Goal: Navigation & Orientation: Find specific page/section

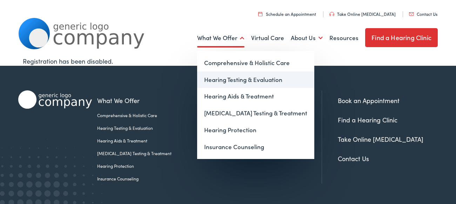
click at [254, 77] on link "Hearing Testing & Evaluation" at bounding box center [255, 79] width 117 height 17
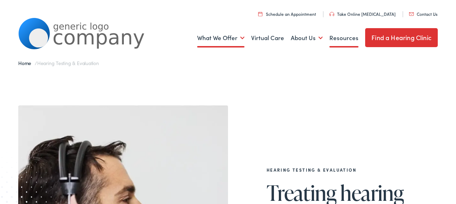
click at [348, 40] on link "Resources" at bounding box center [344, 38] width 29 height 26
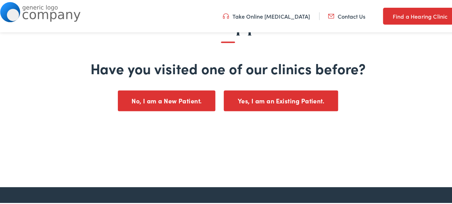
scroll to position [94, 0]
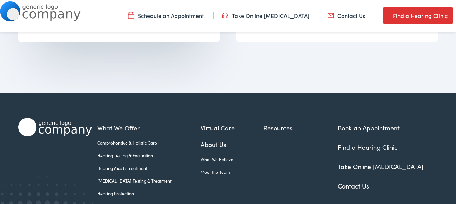
scroll to position [668, 0]
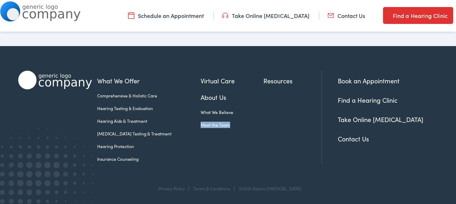
click at [244, 152] on div "What We Offer Comprehensive & Holistic Care Hearing Testing & Evaluation Hearin…" at bounding box center [209, 117] width 225 height 93
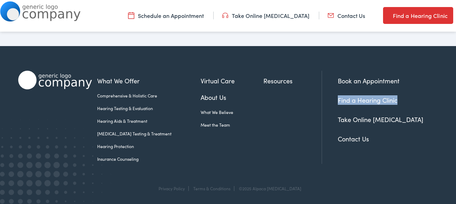
click at [208, 98] on link "About Us" at bounding box center [232, 96] width 63 height 9
